Goal: Information Seeking & Learning: Learn about a topic

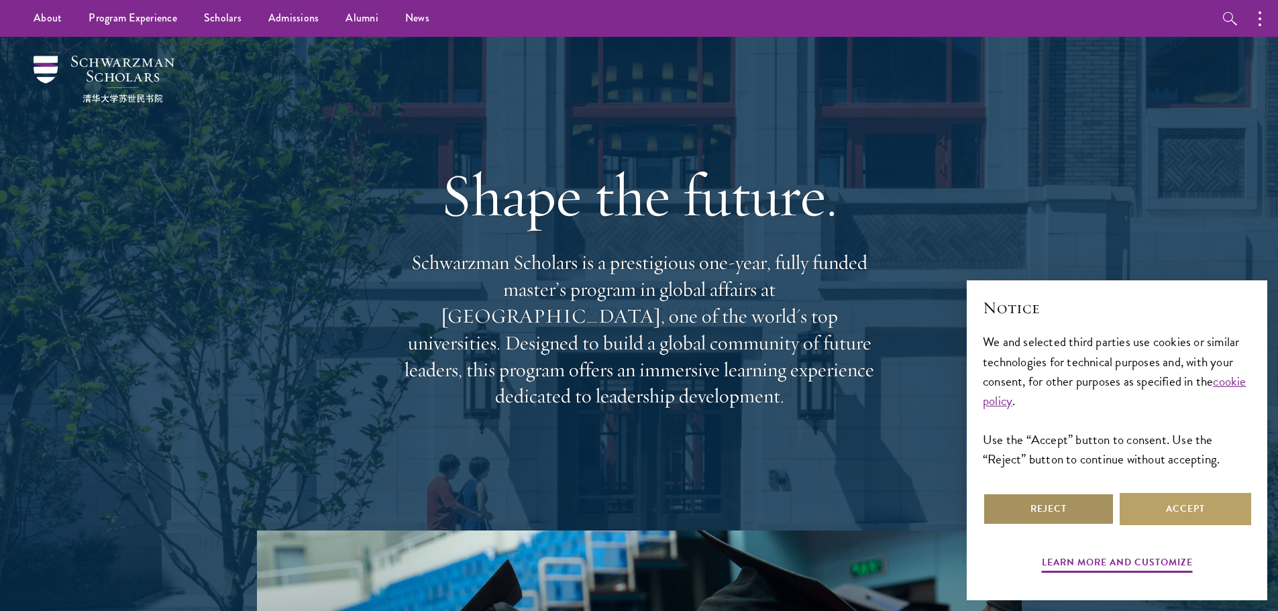
click at [1078, 509] on button "Reject" at bounding box center [1049, 509] width 132 height 32
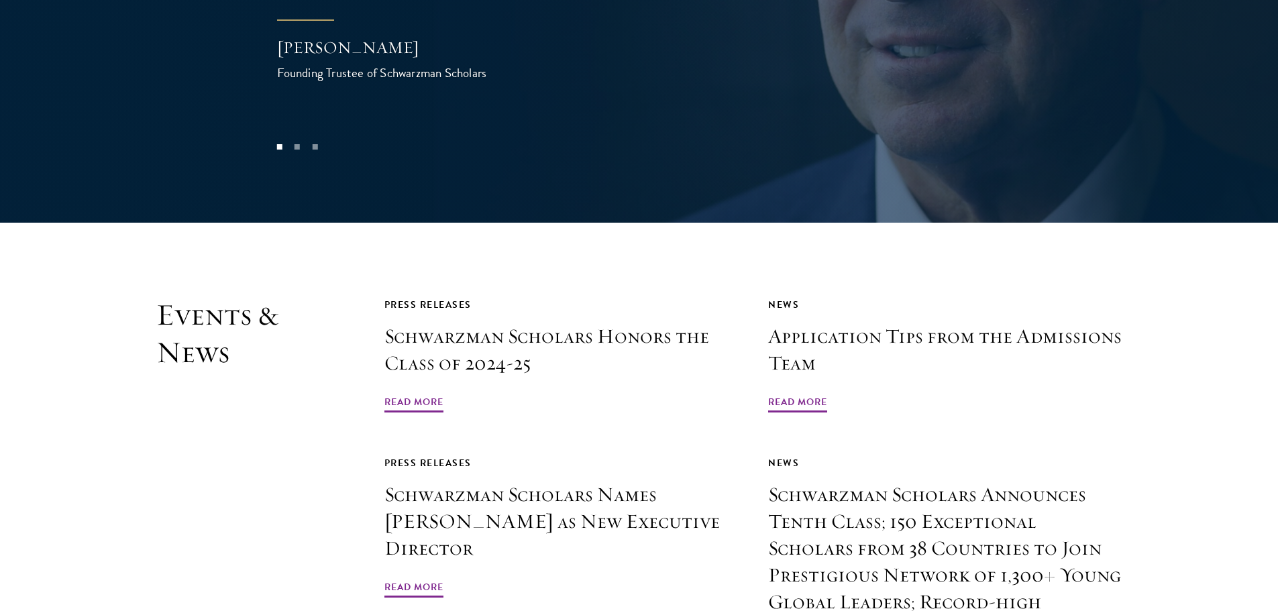
scroll to position [3086, 0]
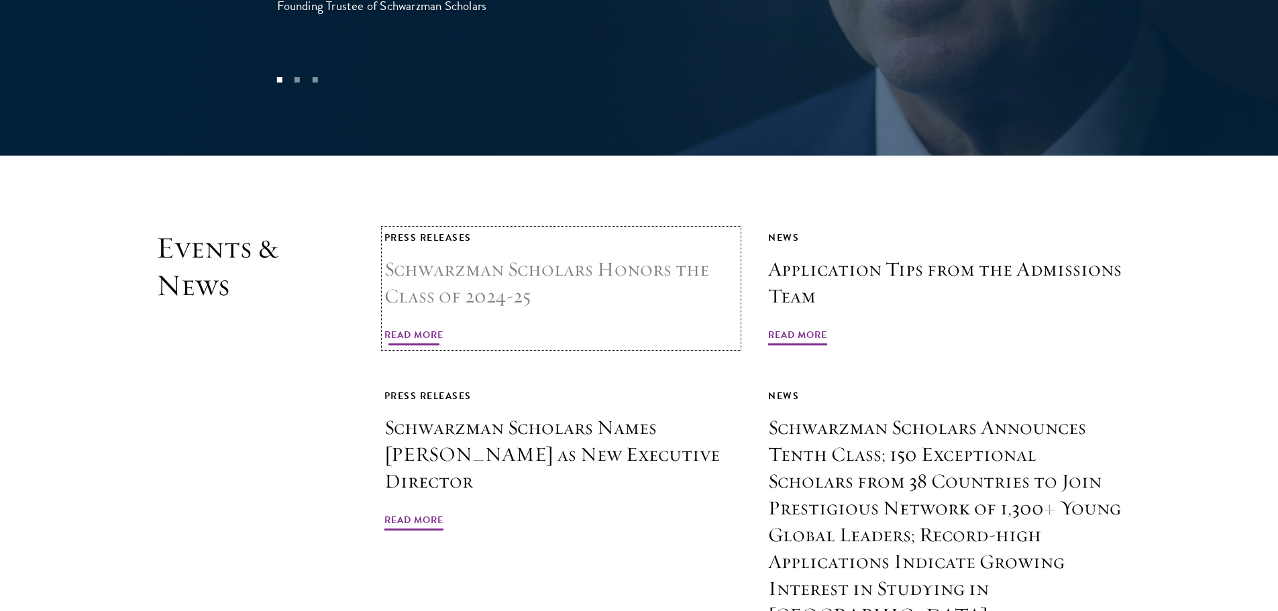
drag, startPoint x: 515, startPoint y: 249, endPoint x: 525, endPoint y: 254, distance: 11.1
click at [515, 256] on h3 "Schwarzman Scholars Honors the Class of 2024-25" at bounding box center [561, 283] width 354 height 54
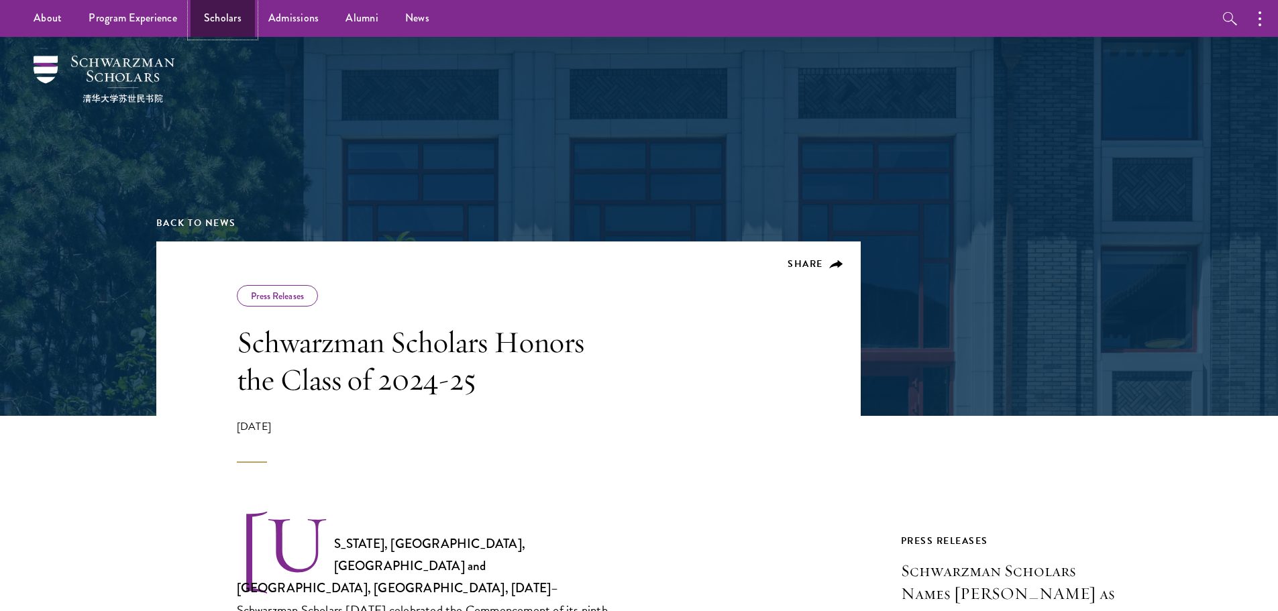
click at [228, 17] on link "Scholars" at bounding box center [223, 18] width 64 height 37
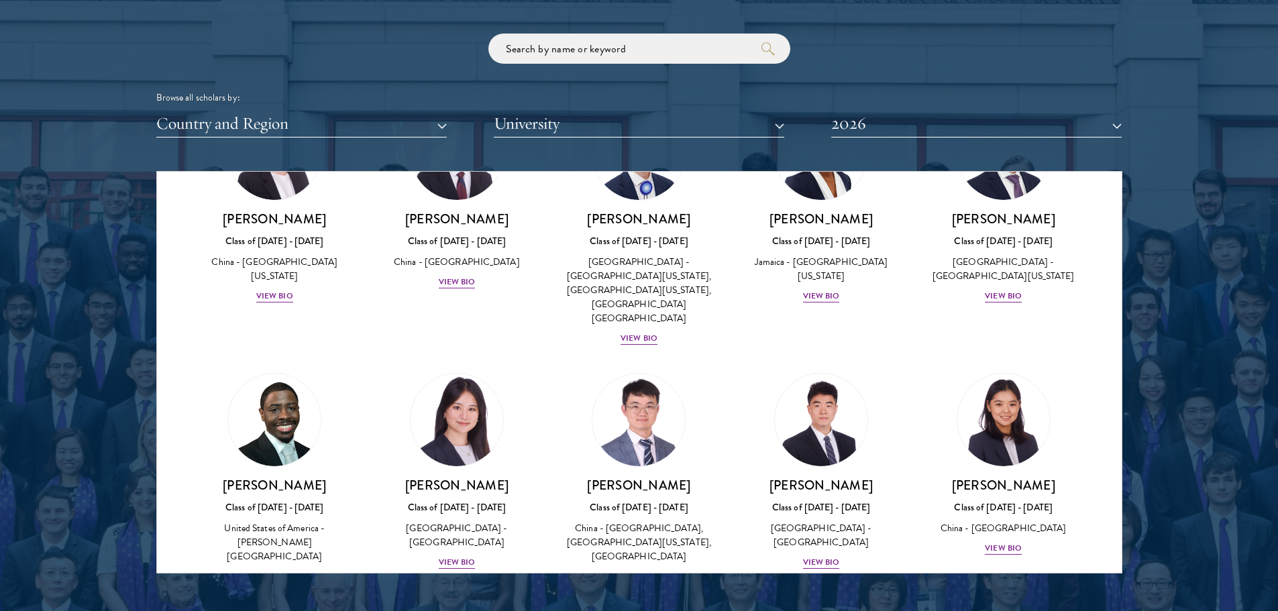
scroll to position [6312, 0]
